Goal: Transaction & Acquisition: Purchase product/service

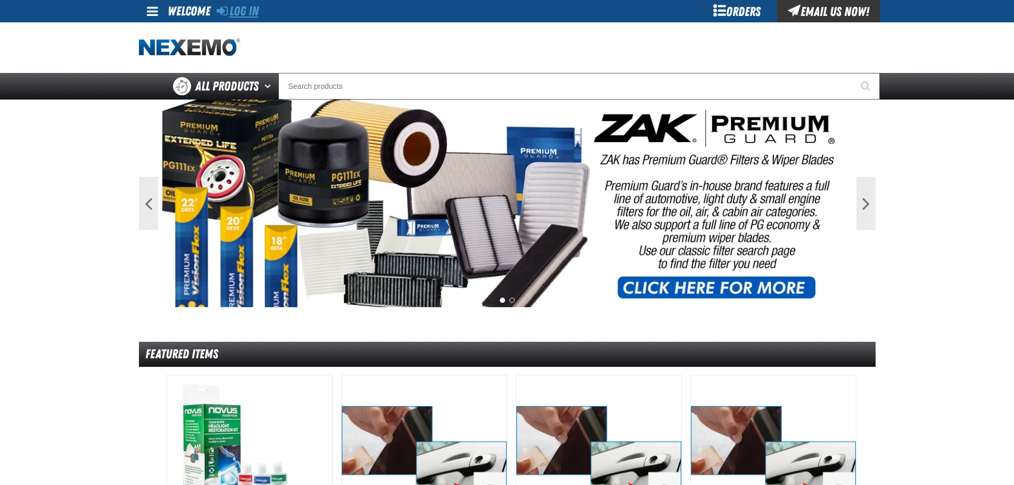
click at [253, 9] on link "Log In" at bounding box center [238, 11] width 42 height 15
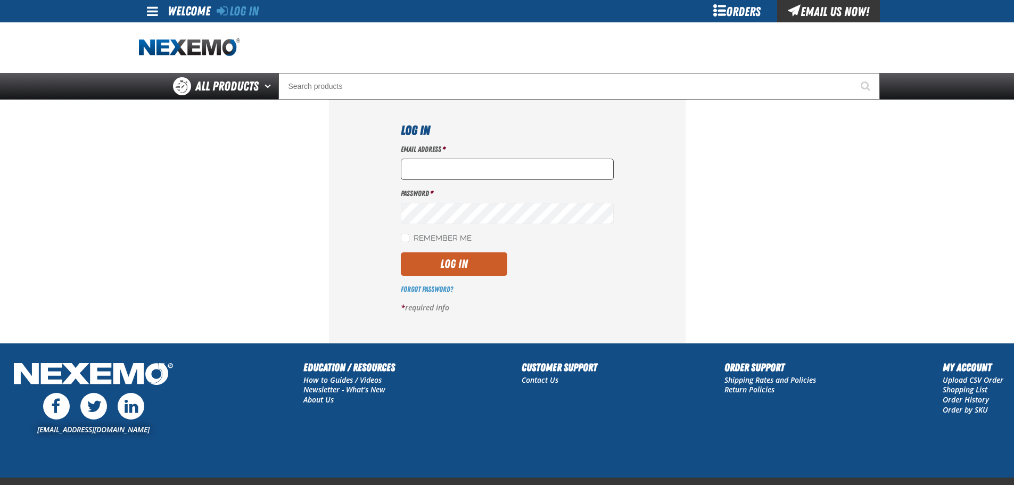
drag, startPoint x: 427, startPoint y: 167, endPoint x: 431, endPoint y: 172, distance: 6.4
click at [427, 167] on input "Email Address *" at bounding box center [507, 169] width 213 height 21
type input "[EMAIL_ADDRESS][DOMAIN_NAME]"
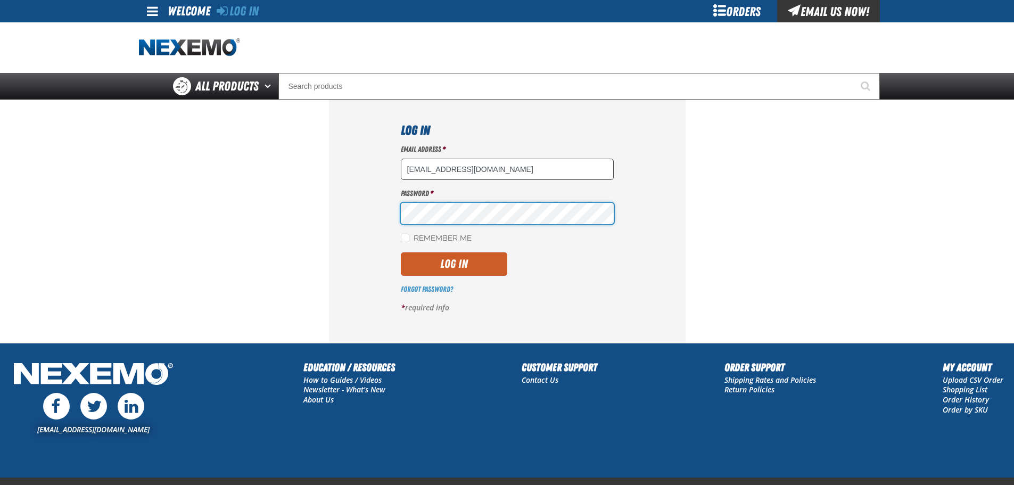
click at [401, 252] on button "Log In" at bounding box center [454, 263] width 106 height 23
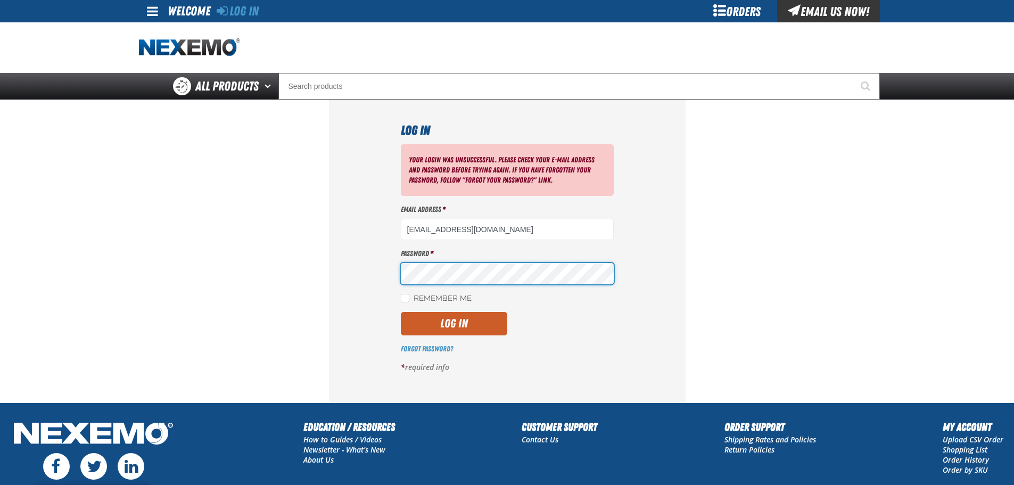
click at [401, 312] on button "Log In" at bounding box center [454, 323] width 106 height 23
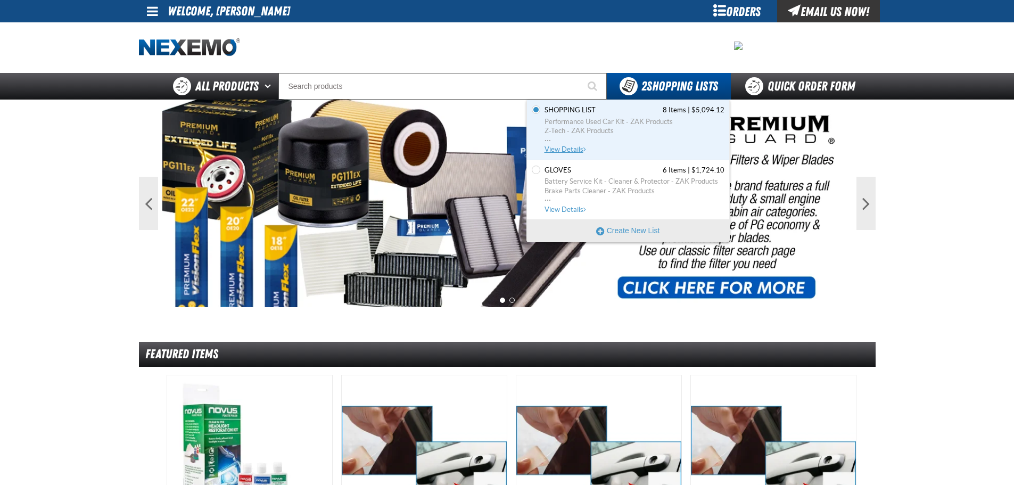
click at [575, 127] on span "Z-Tech - ZAK Products" at bounding box center [635, 131] width 180 height 10
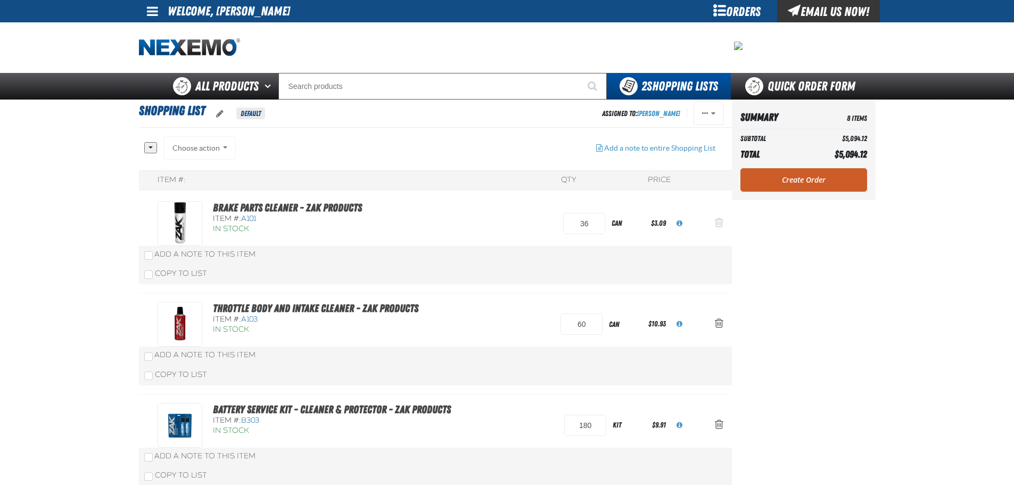
click at [717, 222] on span "Action Remove Brake Parts Cleaner - ZAK Products from Shopping List" at bounding box center [719, 222] width 9 height 11
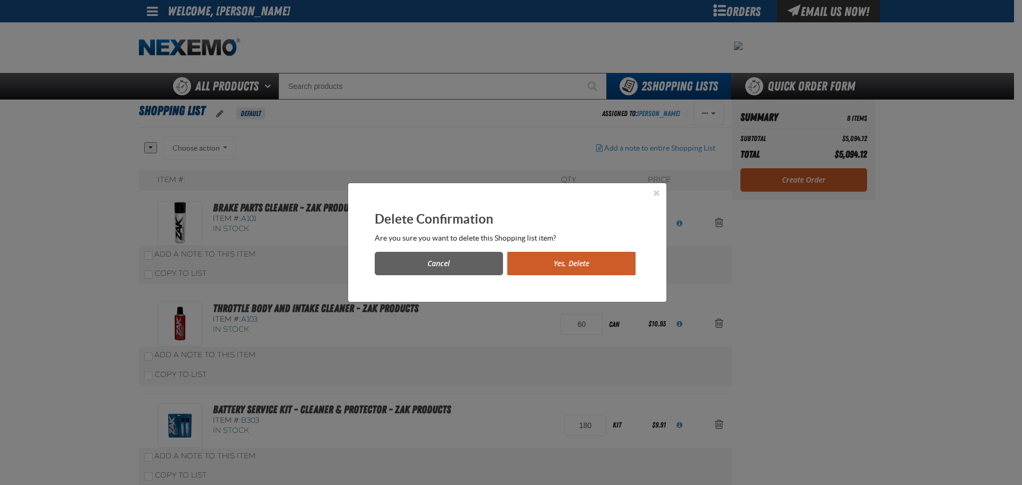
click at [575, 261] on button "Yes, Delete" at bounding box center [571, 263] width 128 height 23
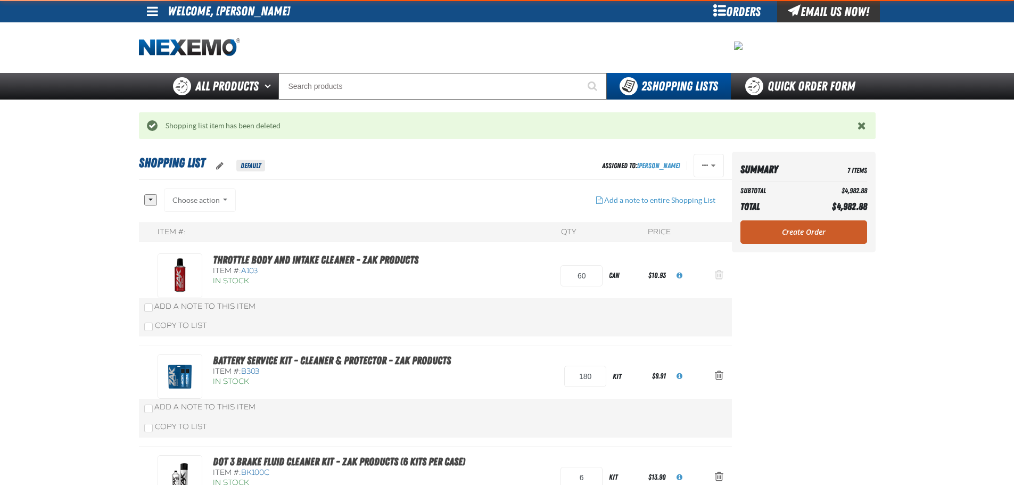
click at [718, 272] on span "Action Remove Throttle Body and Intake Cleaner - ZAK Products from Shopping List" at bounding box center [719, 274] width 9 height 11
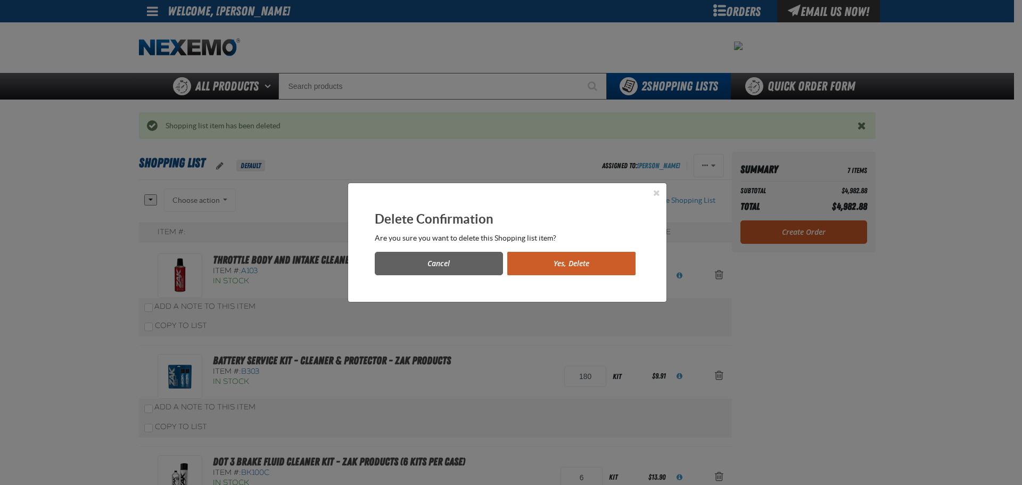
click at [540, 266] on button "Yes, Delete" at bounding box center [571, 263] width 128 height 23
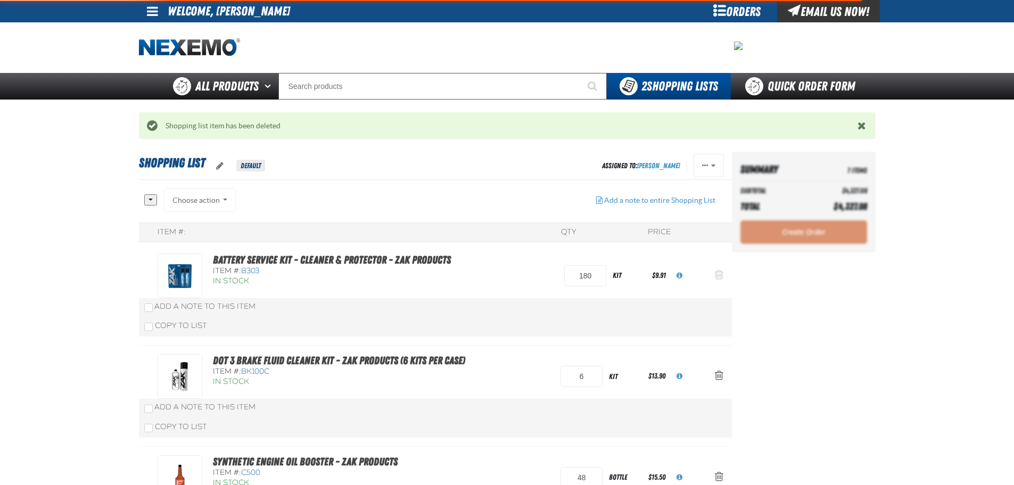
click at [719, 274] on span "Action Remove Battery Service Kit - Cleaner &amp; Protector - ZAK Products from…" at bounding box center [719, 274] width 9 height 11
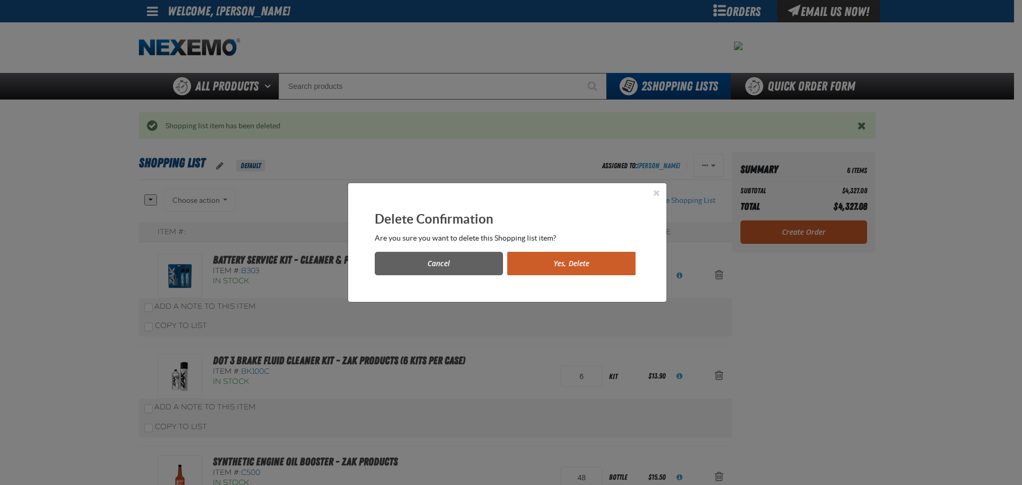
click at [558, 262] on button "Yes, Delete" at bounding box center [571, 263] width 128 height 23
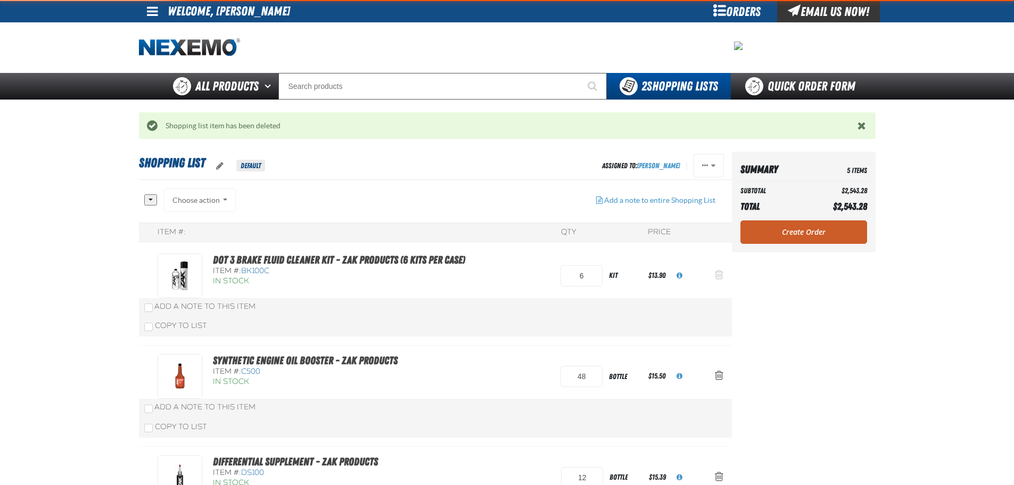
click at [724, 276] on button "Action Remove DOT 3 Brake Fluid Cleaner Kit - ZAK Products (6 Kits per Case) fr…" at bounding box center [719, 275] width 26 height 23
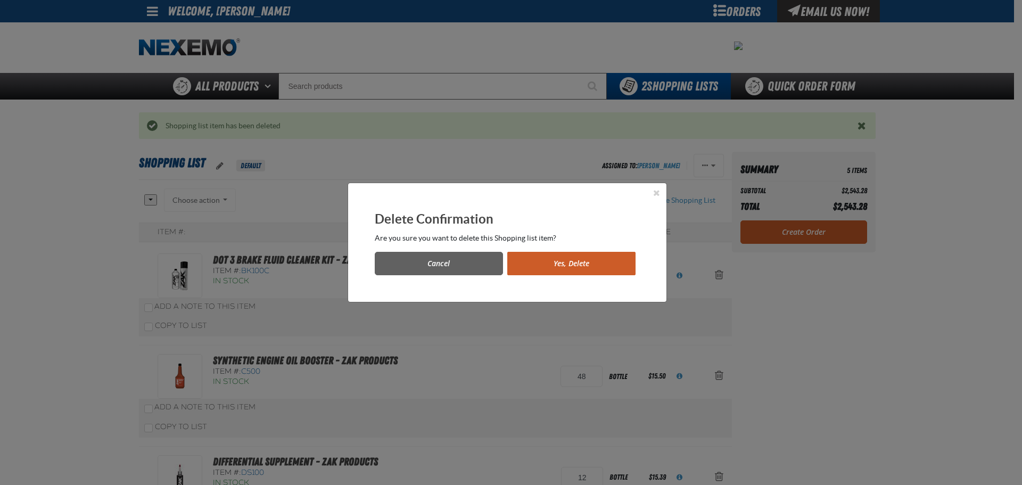
click at [542, 265] on button "Yes, Delete" at bounding box center [571, 263] width 128 height 23
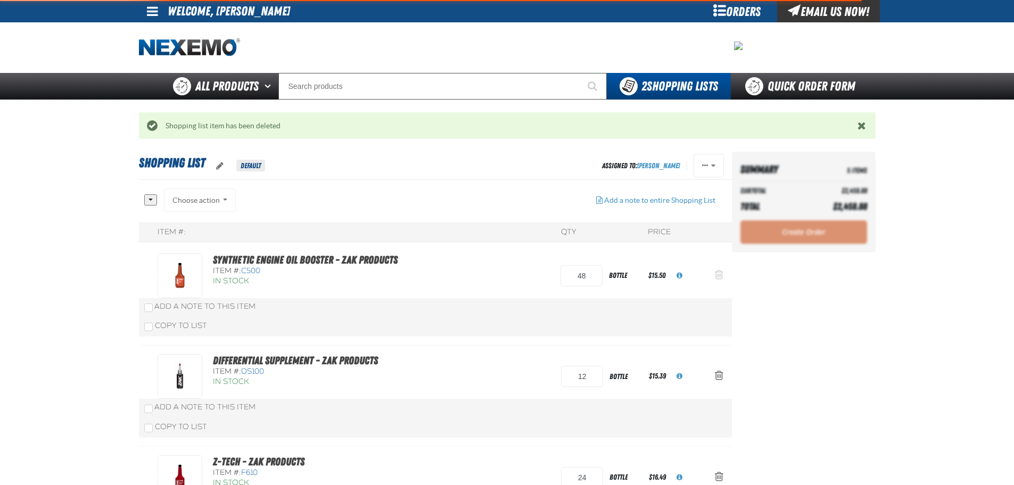
click at [716, 275] on span "Action Remove Synthetic Engine Oil Booster - ZAK Products from Shopping List" at bounding box center [719, 274] width 9 height 11
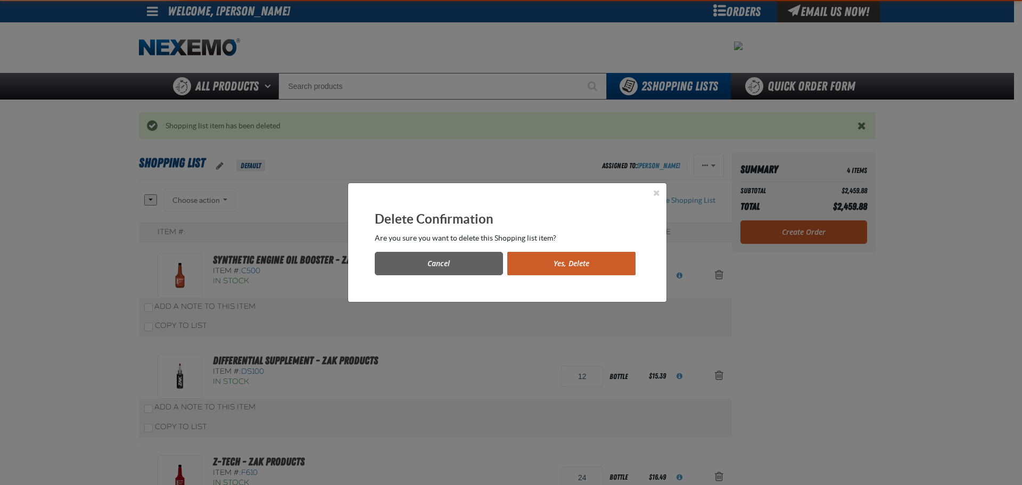
click at [555, 260] on button "Yes, Delete" at bounding box center [571, 263] width 128 height 23
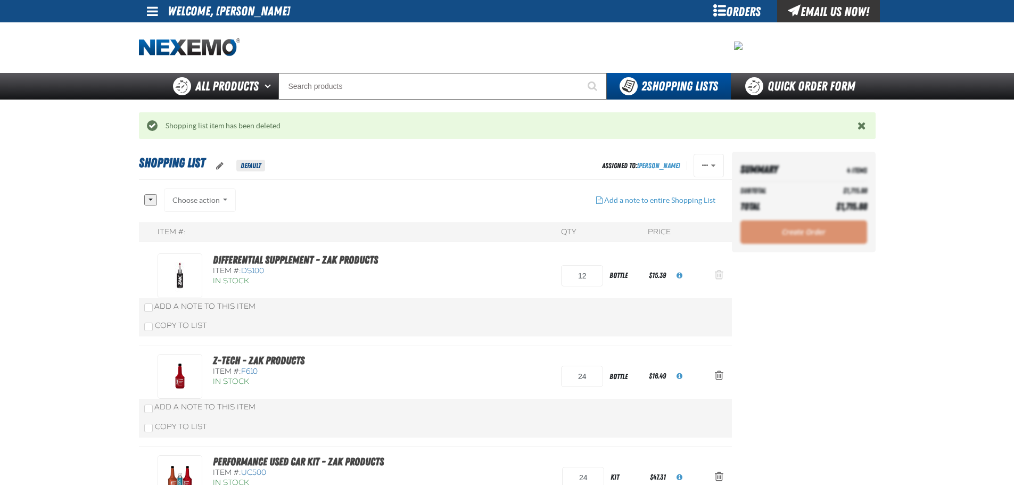
click at [723, 274] on button "Action Remove Differential Supplement - ZAK Products from Shopping List" at bounding box center [719, 275] width 26 height 23
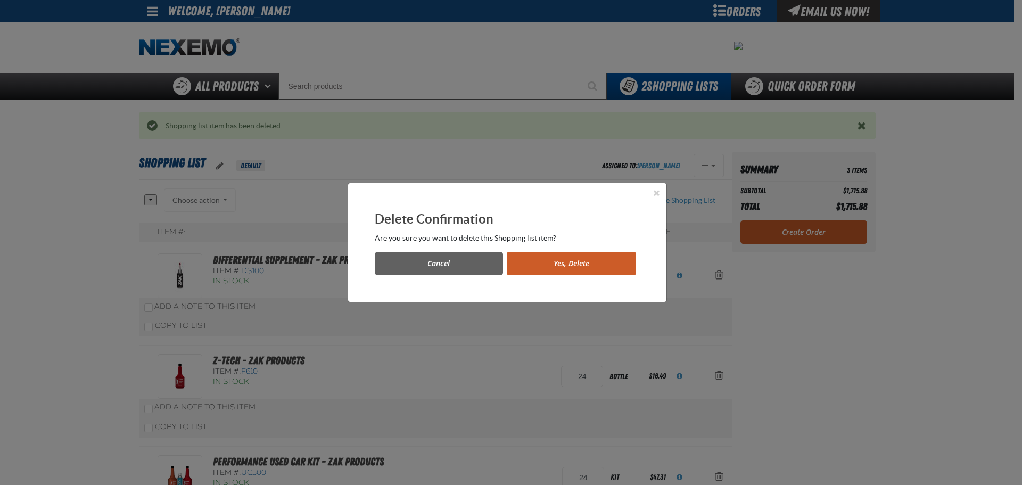
click at [601, 269] on button "Yes, Delete" at bounding box center [571, 263] width 128 height 23
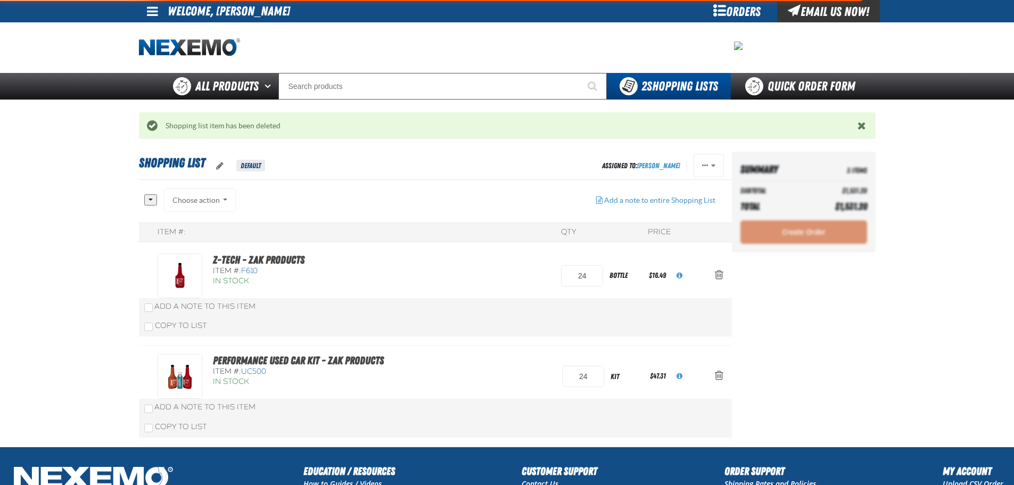
click at [719, 274] on span "Action Remove Z-Tech - ZAK Products from Shopping List" at bounding box center [719, 274] width 9 height 11
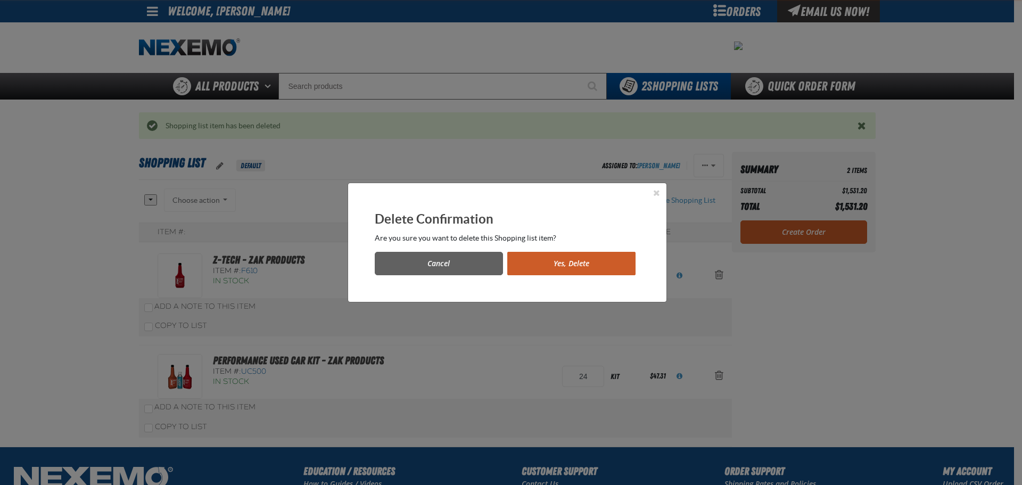
click at [547, 273] on button "Yes, Delete" at bounding box center [571, 263] width 128 height 23
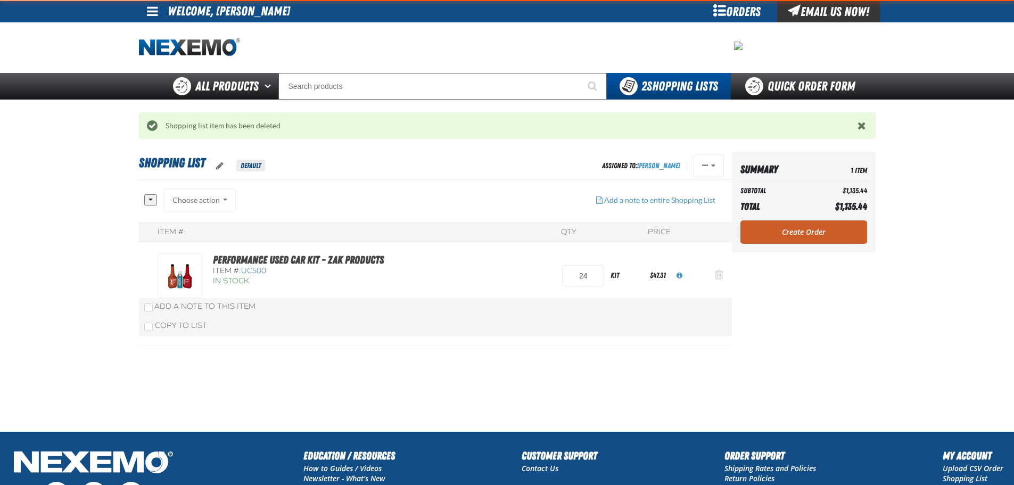
click at [716, 281] on button "Action Remove Performance Used Car Kit - ZAK Products from Shopping List" at bounding box center [719, 275] width 26 height 23
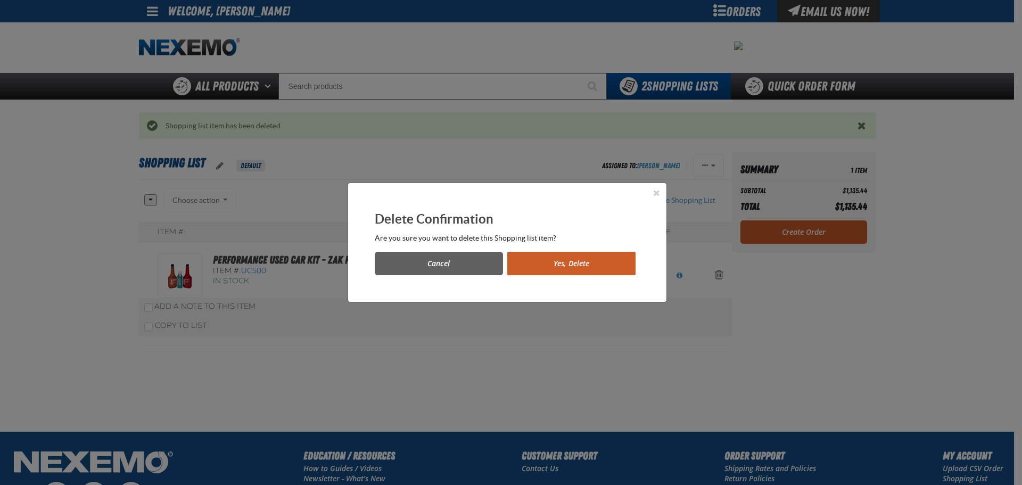
click at [575, 269] on button "Yes, Delete" at bounding box center [571, 263] width 128 height 23
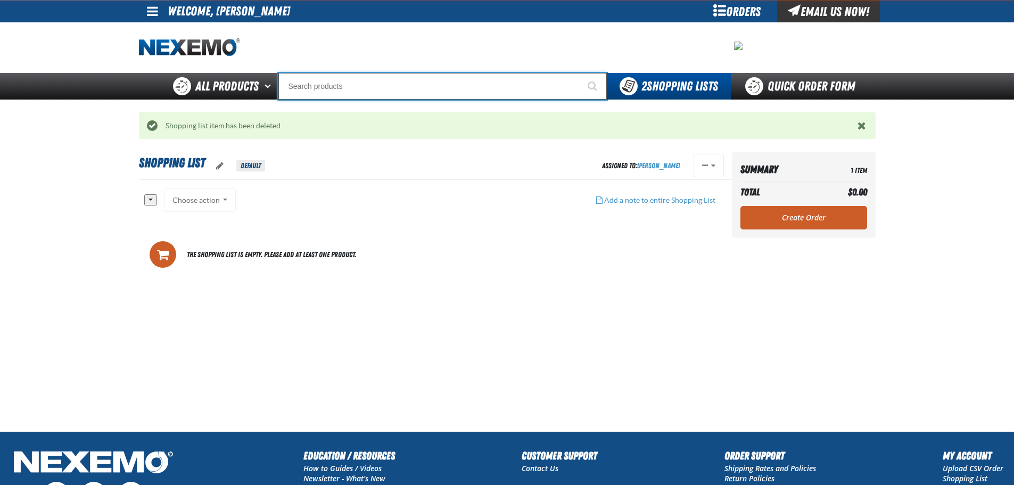
click at [311, 86] on input "Search" at bounding box center [442, 86] width 328 height 27
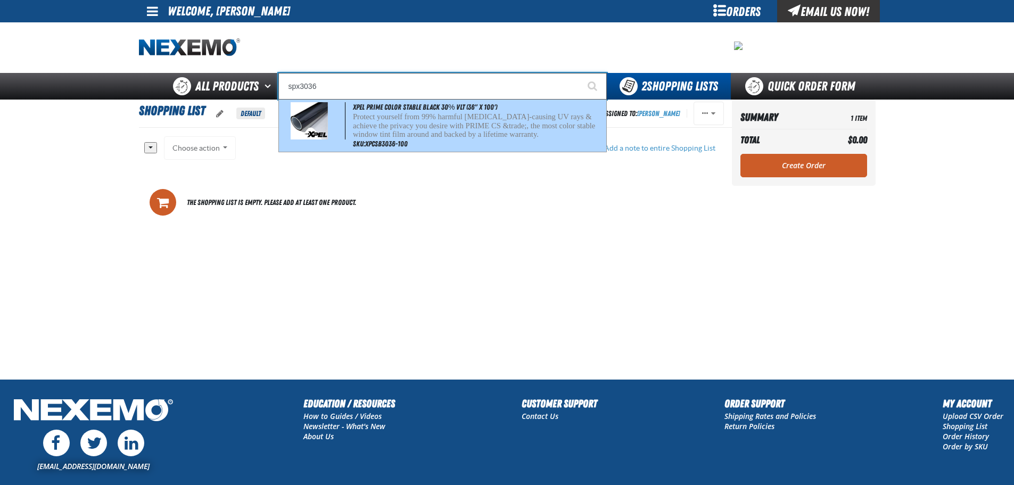
click at [397, 104] on span "XPEL PRIME Color Stable Black 30% VLT (36" x 100')" at bounding box center [425, 107] width 144 height 9
type input "XPEL PRIME Color Stable Black 30% VLT (36" x 100')"
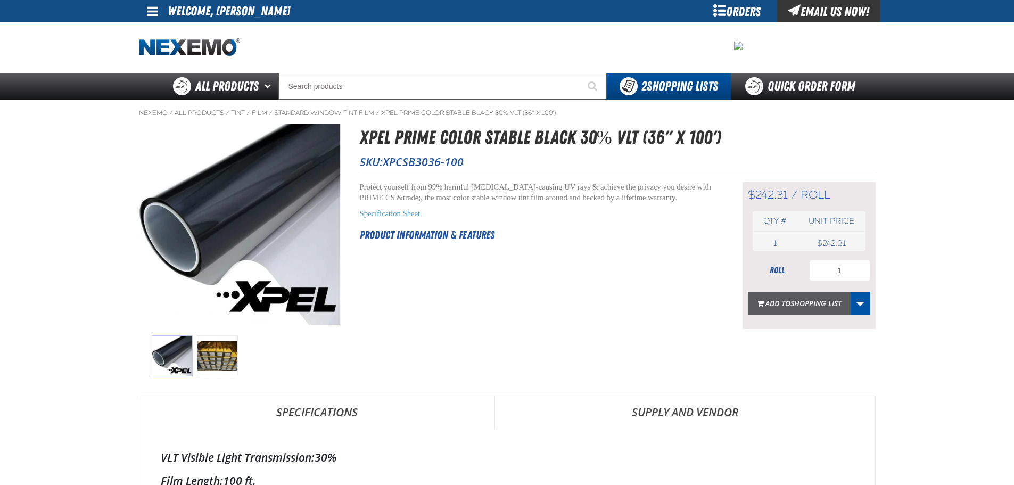
click at [840, 303] on span "Shopping List" at bounding box center [816, 303] width 51 height 10
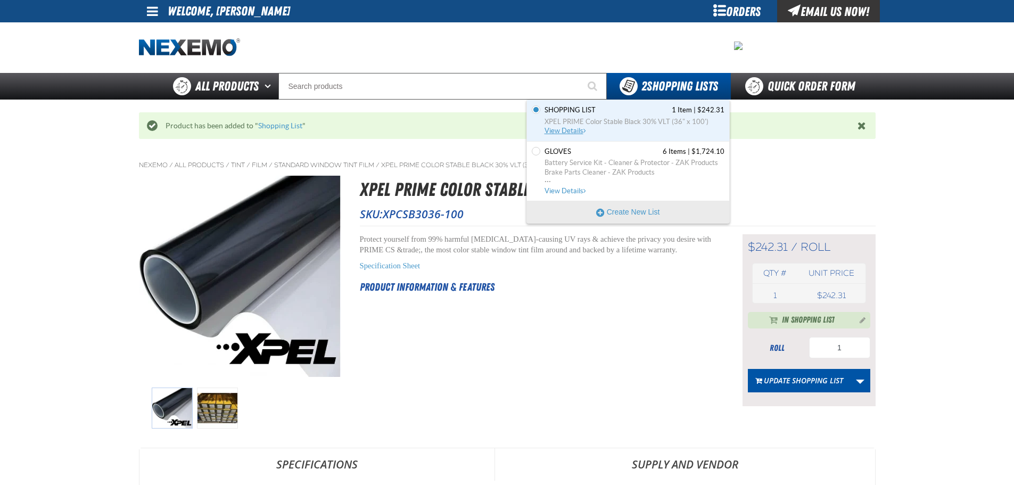
click at [594, 116] on link "Shopping List 1 Item | $242.31 XPEL PRIME Color Stable Black 30% VLT (36" x 100…" at bounding box center [633, 120] width 182 height 30
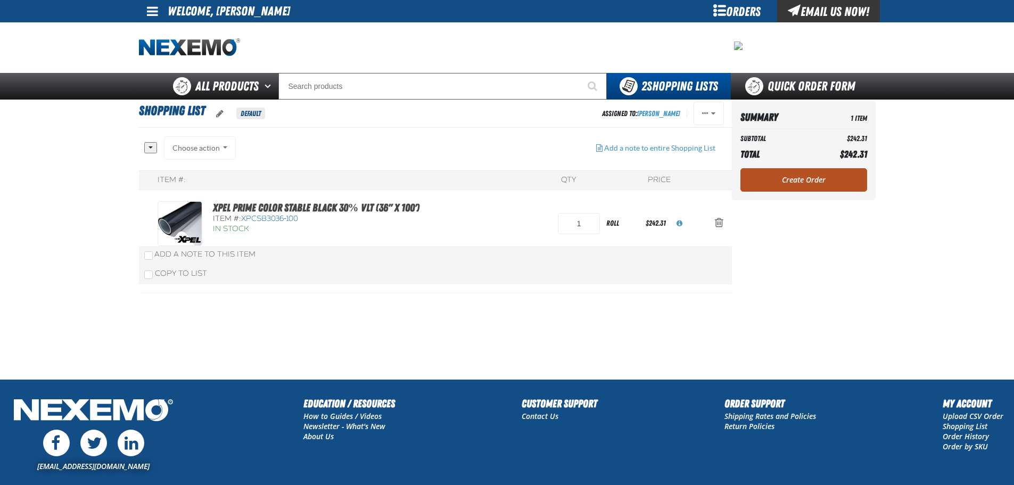
click at [785, 175] on link "Create Order" at bounding box center [804, 179] width 127 height 23
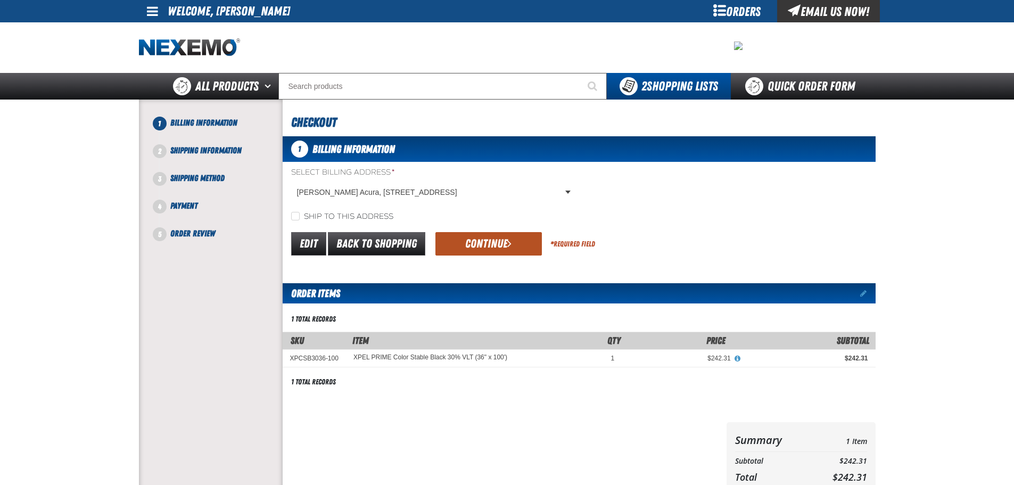
click at [475, 241] on button "Continue" at bounding box center [488, 243] width 106 height 23
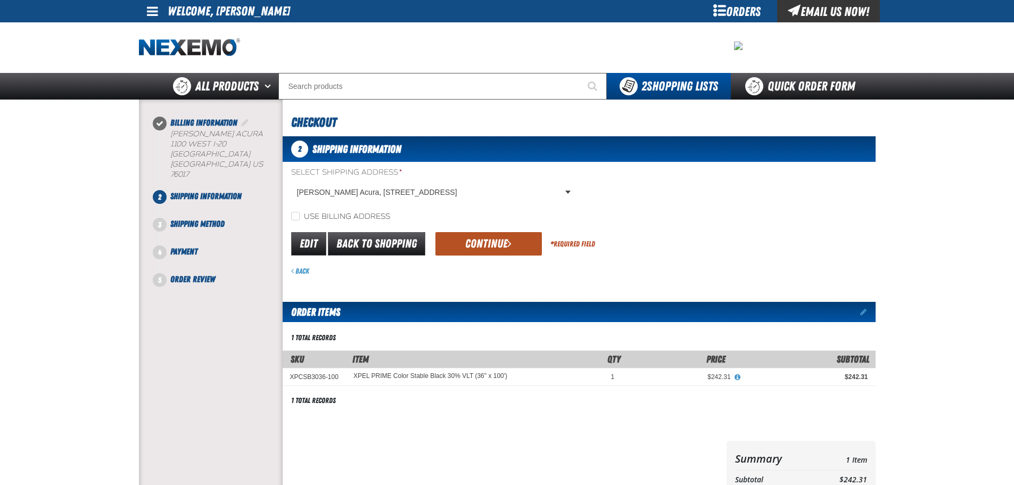
click at [483, 234] on button "Continue" at bounding box center [488, 243] width 106 height 23
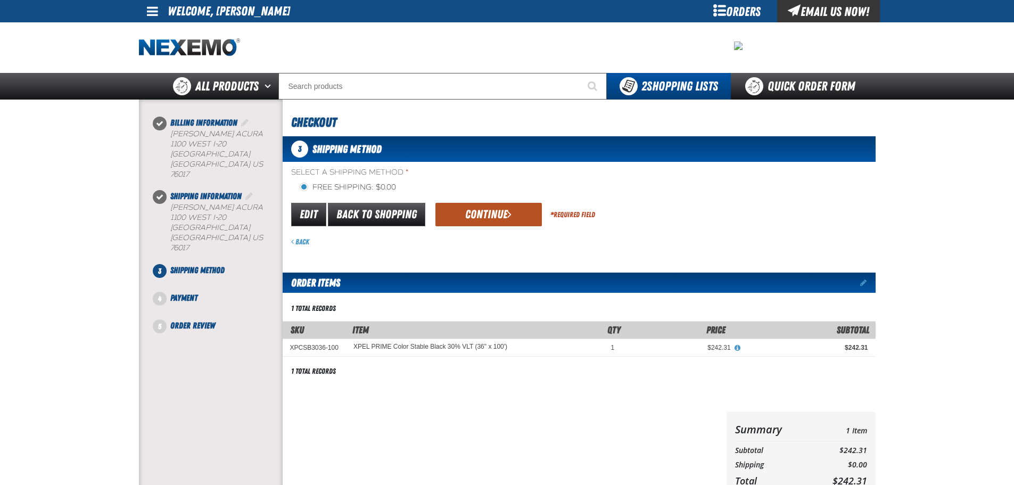
click at [479, 218] on button "Continue" at bounding box center [488, 214] width 106 height 23
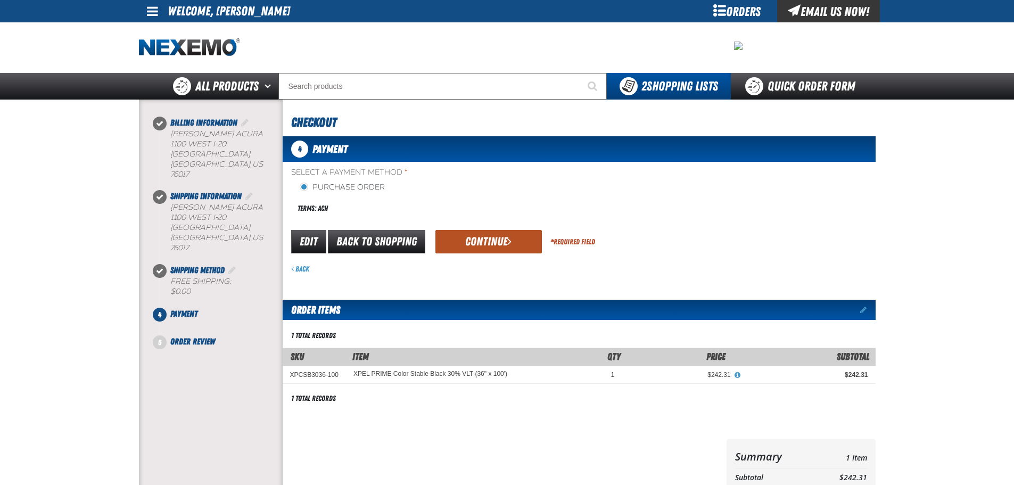
click at [466, 241] on button "Continue" at bounding box center [488, 241] width 106 height 23
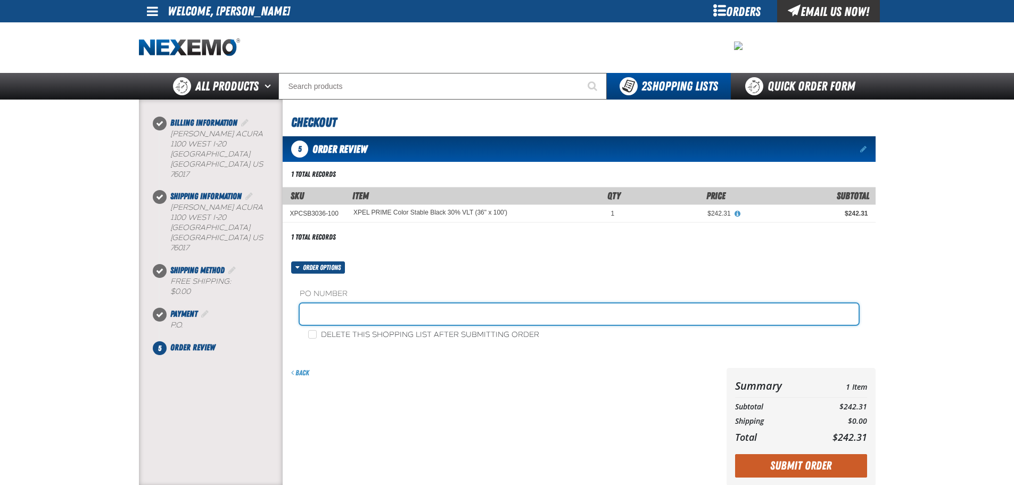
click at [349, 321] on input "text" at bounding box center [579, 313] width 559 height 21
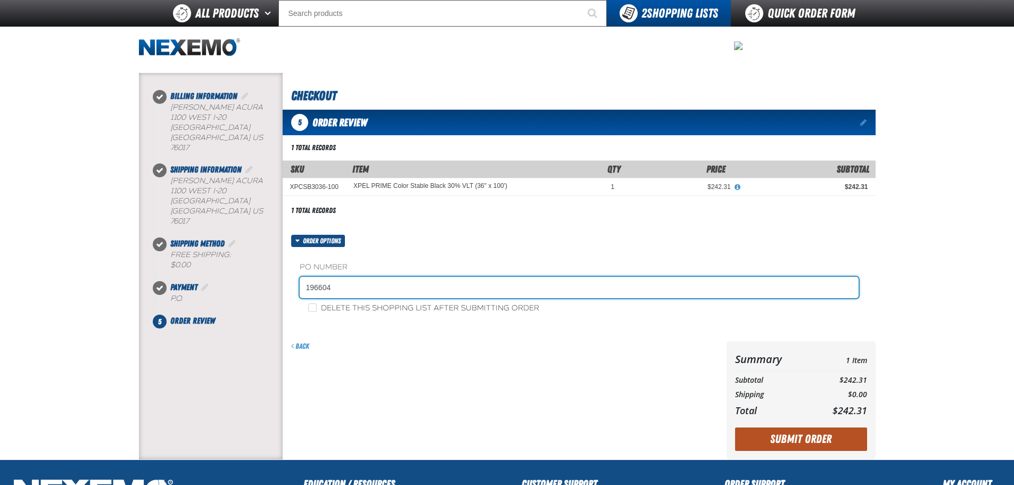
scroll to position [178, 0]
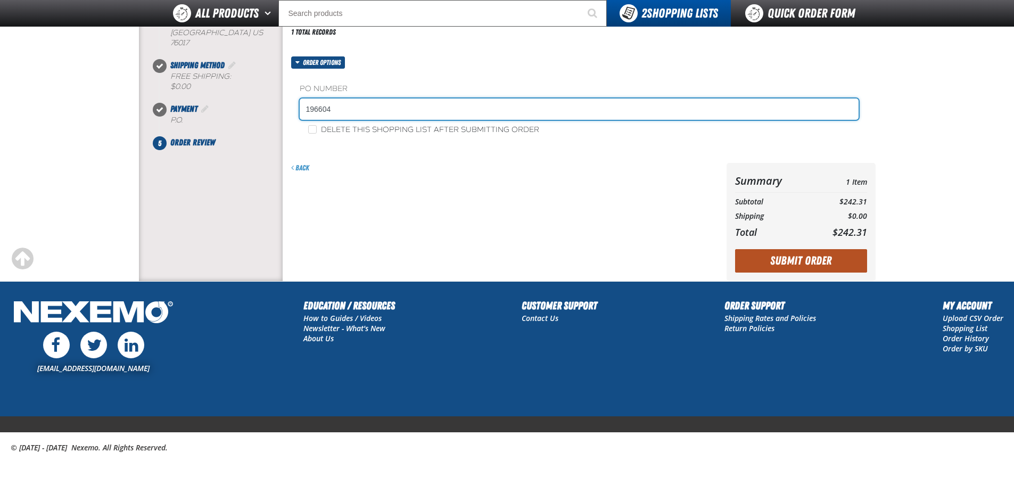
type input "196604"
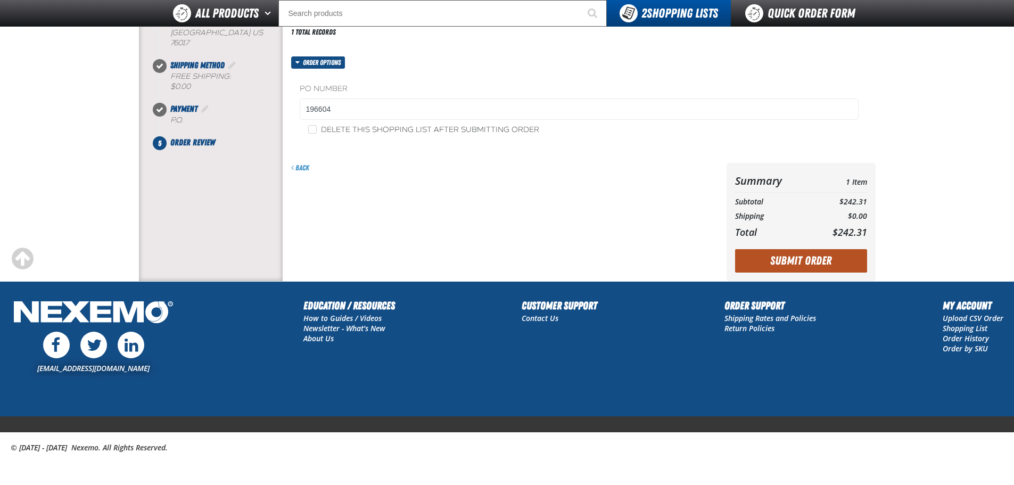
click at [799, 259] on button "Submit Order" at bounding box center [801, 260] width 132 height 23
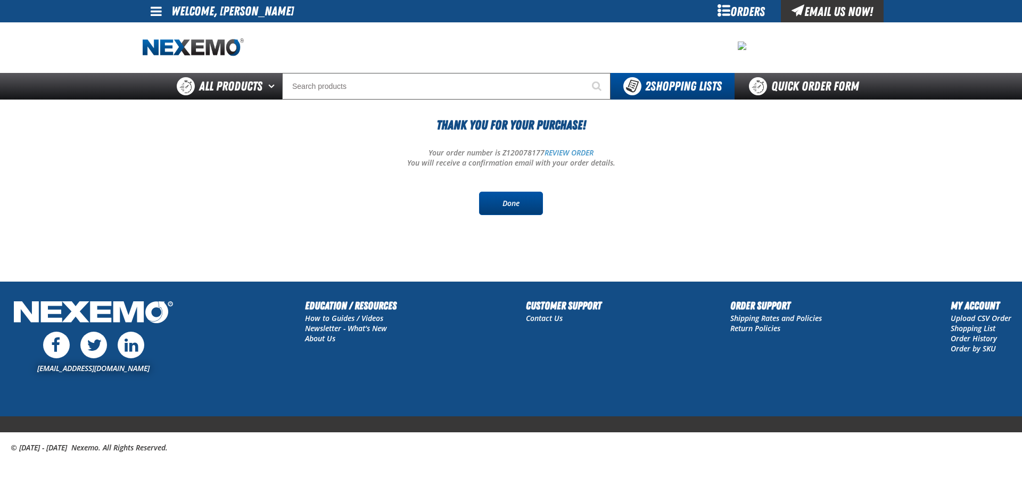
click at [511, 205] on link "Done" at bounding box center [511, 203] width 64 height 23
